Goal: Find specific page/section

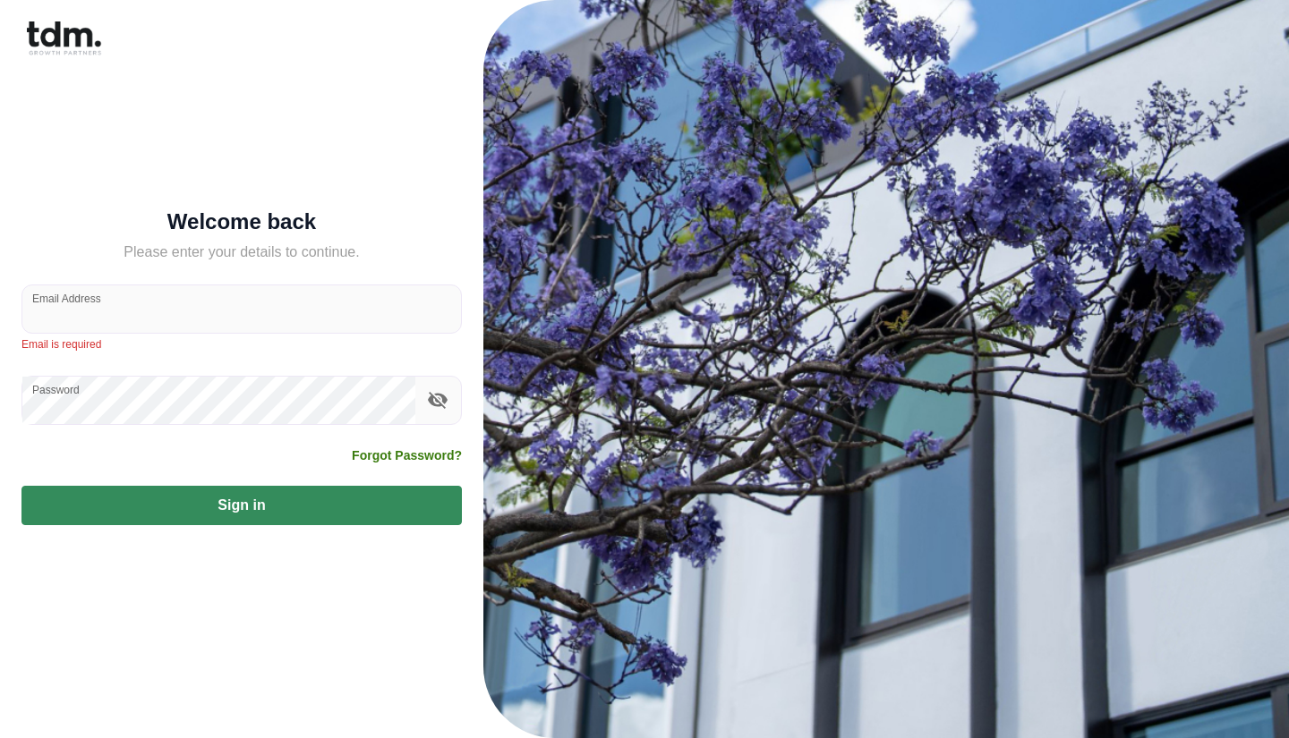
click at [80, 311] on div "Email Address" at bounding box center [241, 309] width 440 height 49
click at [98, 326] on input "Email Address" at bounding box center [241, 309] width 439 height 47
type input "**********"
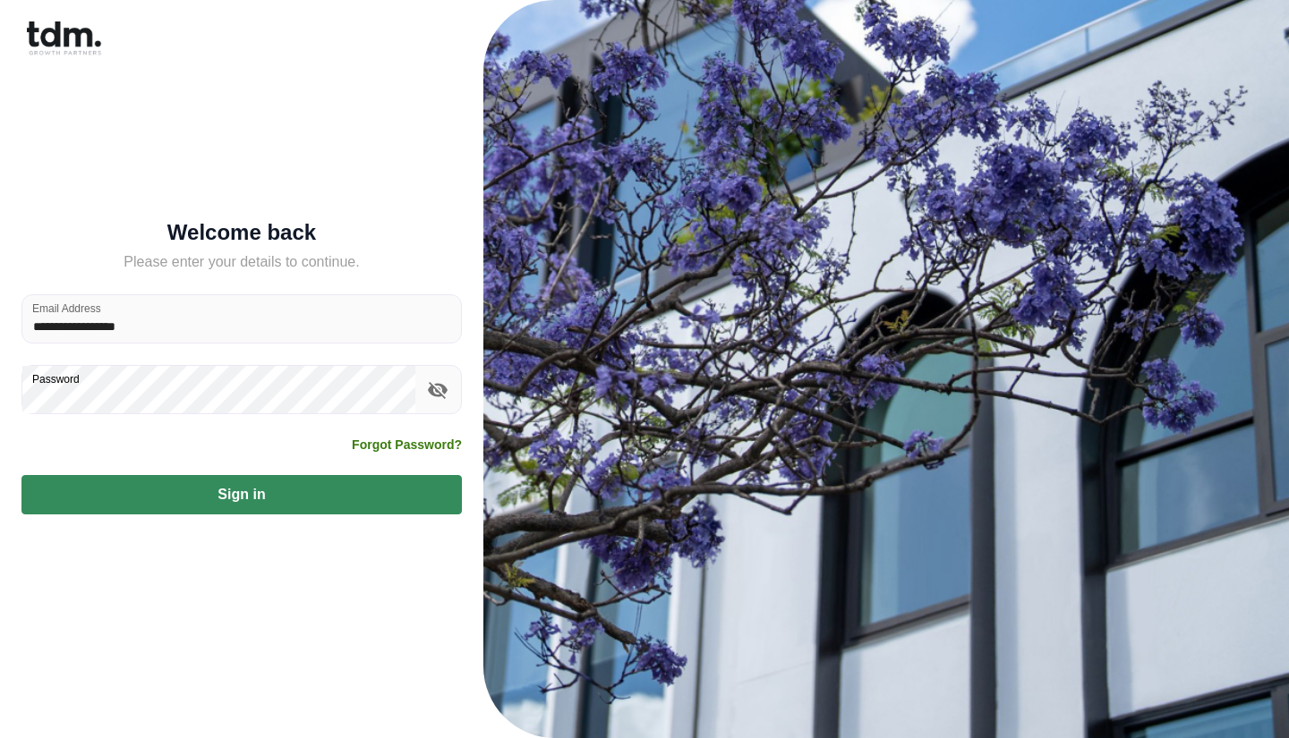
click at [252, 496] on button "Sign in" at bounding box center [241, 494] width 440 height 39
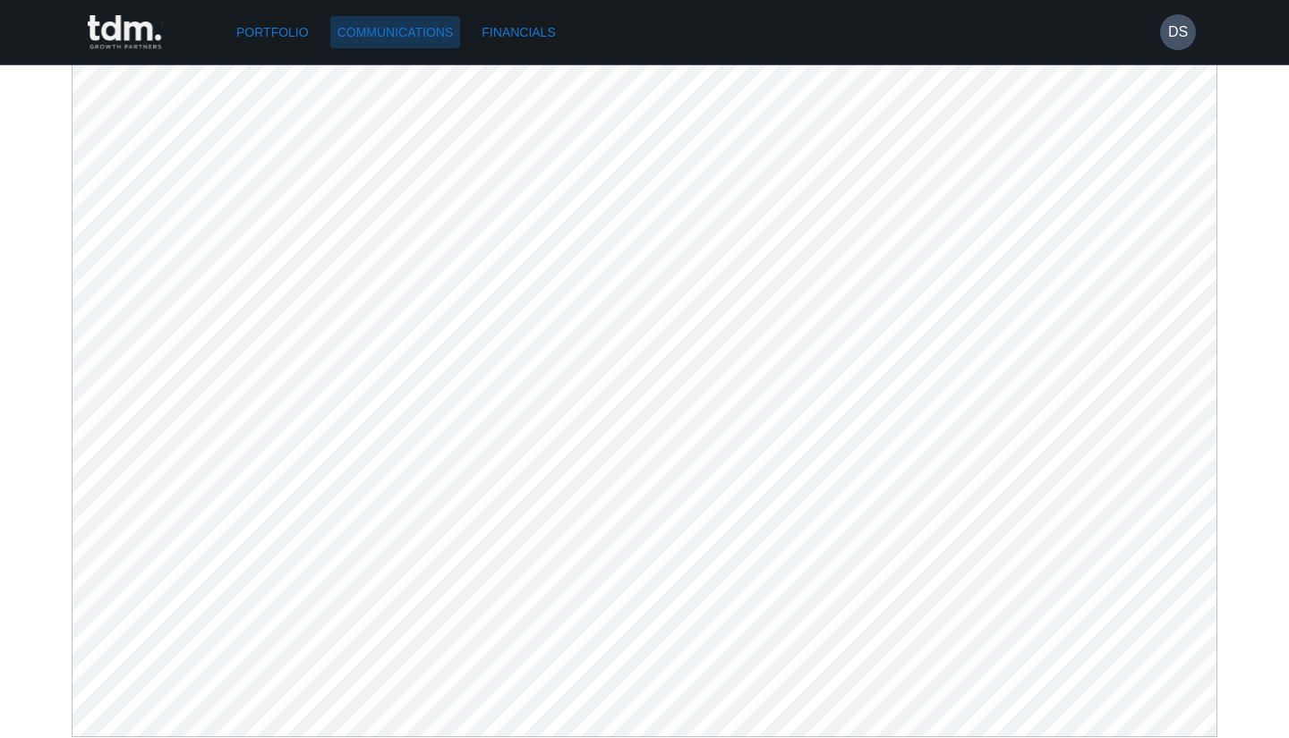
click at [403, 24] on link "Communications" at bounding box center [395, 32] width 131 height 33
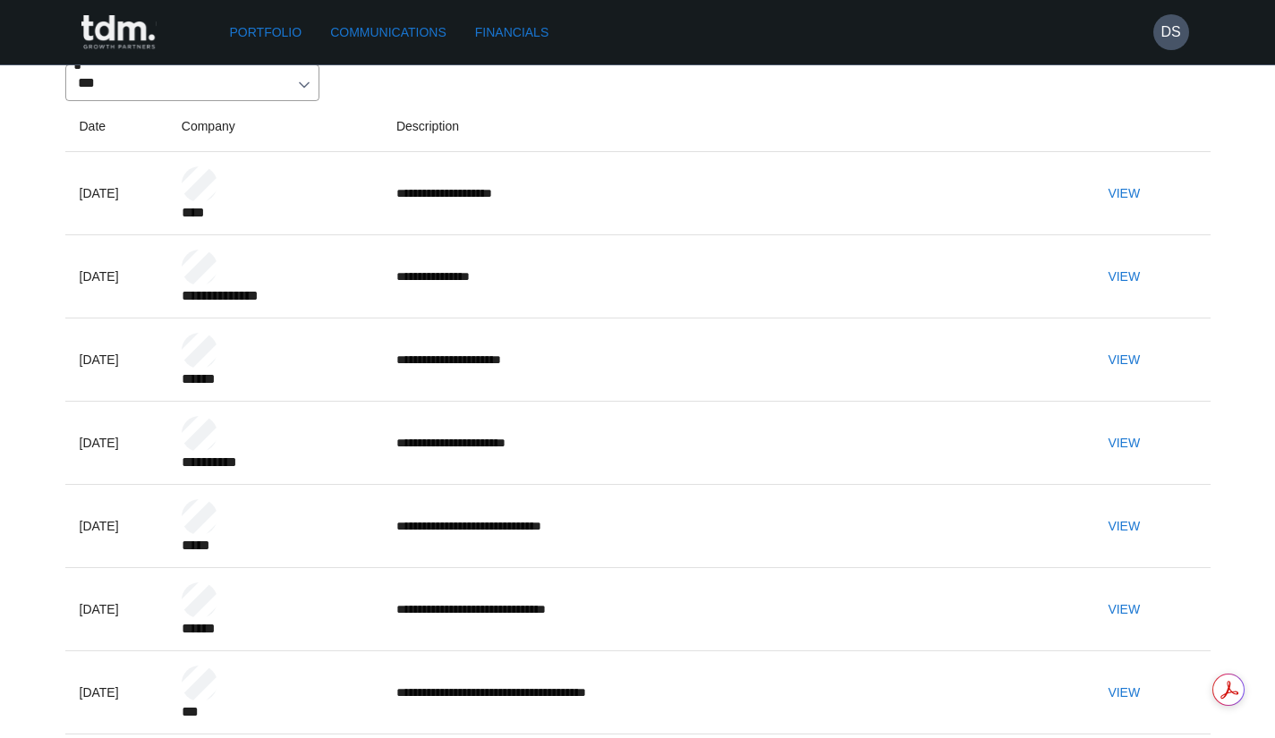
scroll to position [179, 0]
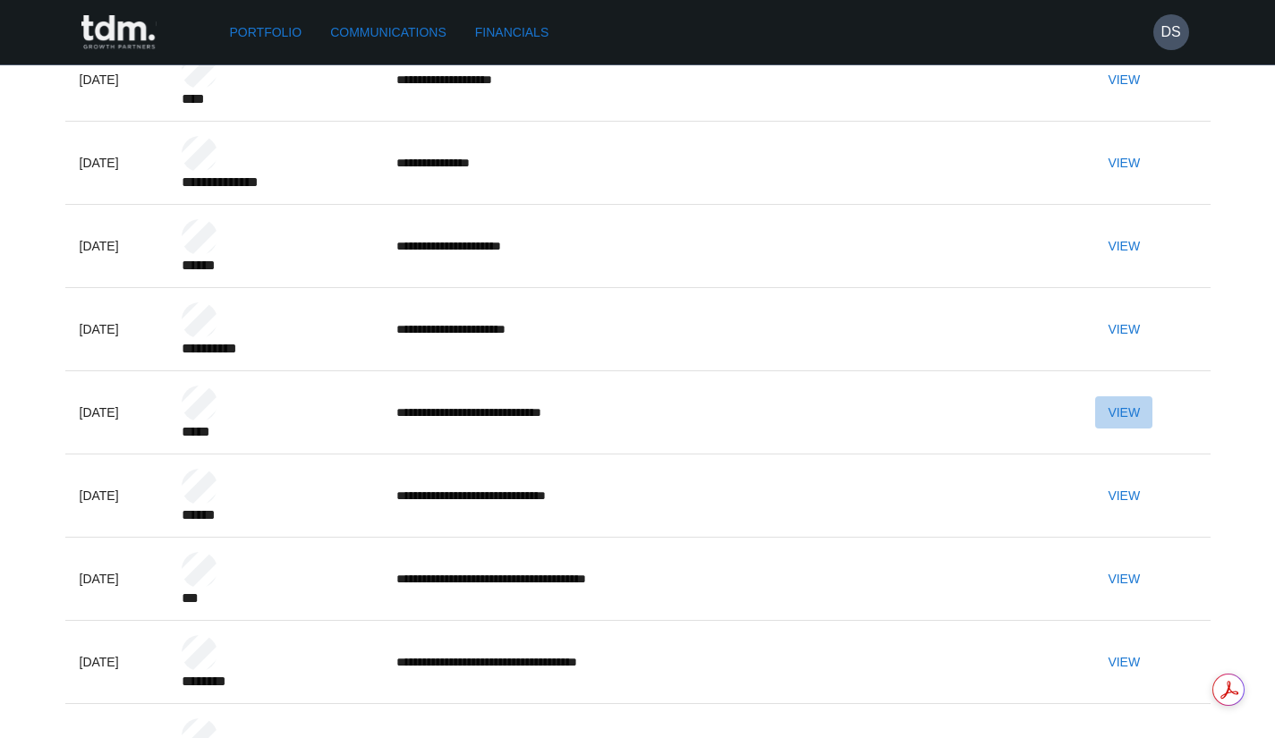
click at [1148, 430] on button "View" at bounding box center [1123, 412] width 57 height 33
